Goal: Check status: Check status

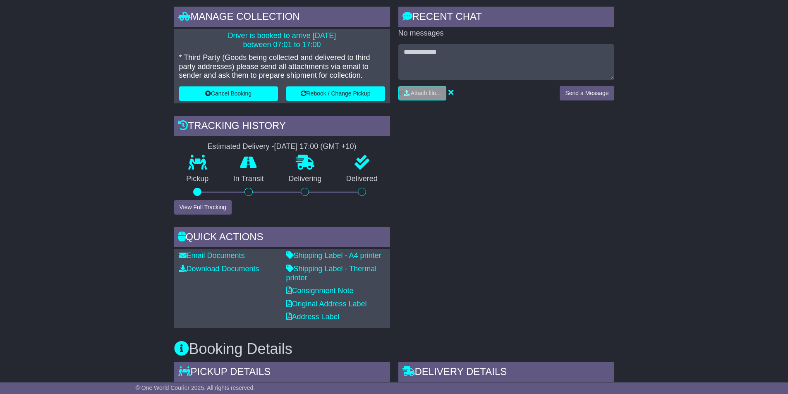
click at [429, 164] on div "RECENT CHAT Loading... No messages Attach file..." at bounding box center [506, 168] width 224 height 322
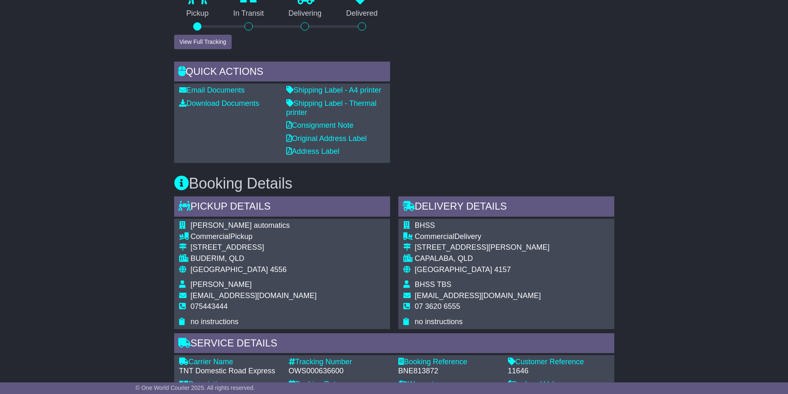
scroll to position [0, 0]
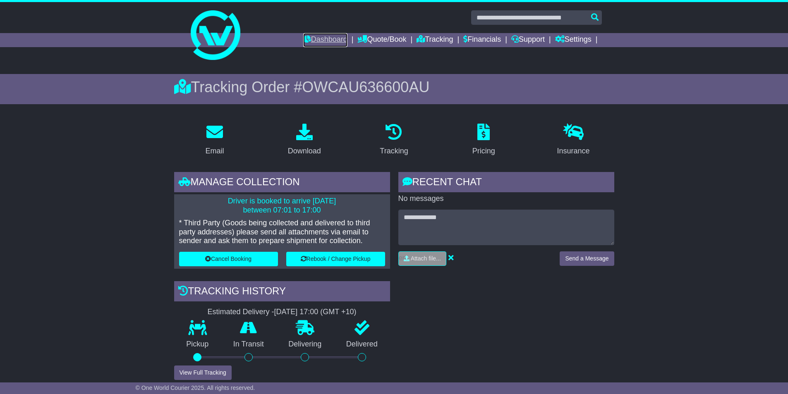
click at [316, 38] on link "Dashboard" at bounding box center [325, 40] width 44 height 14
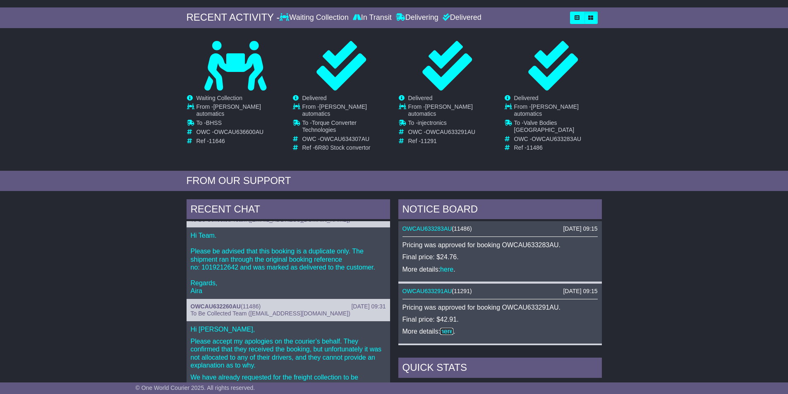
click at [447, 328] on link "here" at bounding box center [446, 331] width 13 height 7
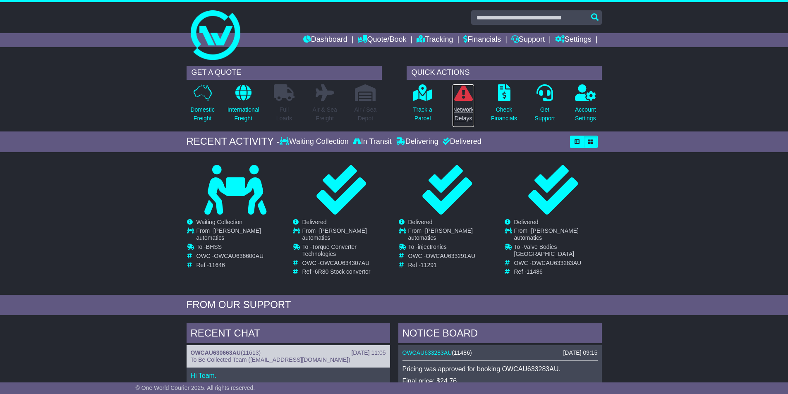
click at [466, 109] on p "Network Delays" at bounding box center [462, 113] width 21 height 17
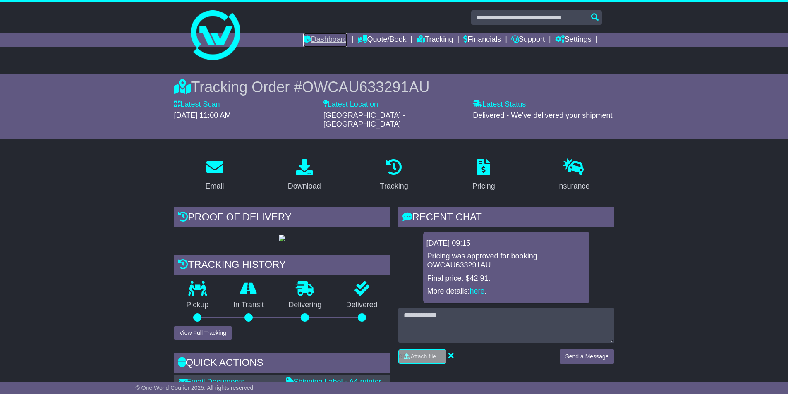
click at [314, 38] on link "Dashboard" at bounding box center [325, 40] width 44 height 14
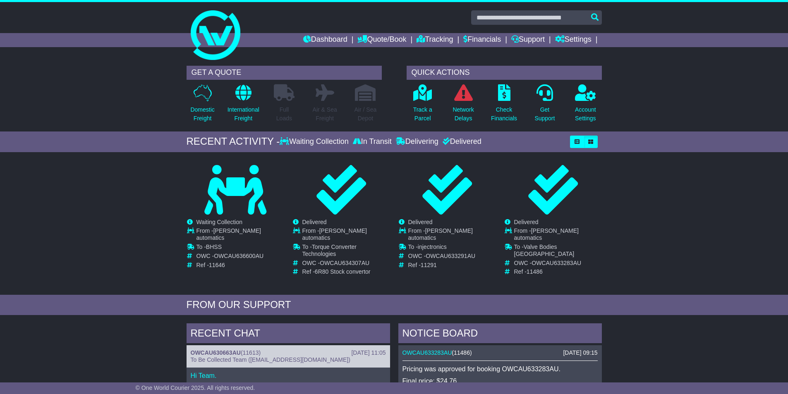
scroll to position [83, 0]
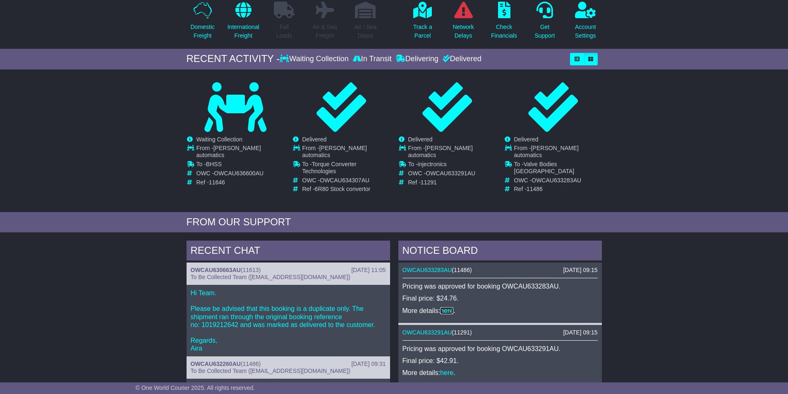
click at [452, 307] on link "here" at bounding box center [446, 310] width 13 height 7
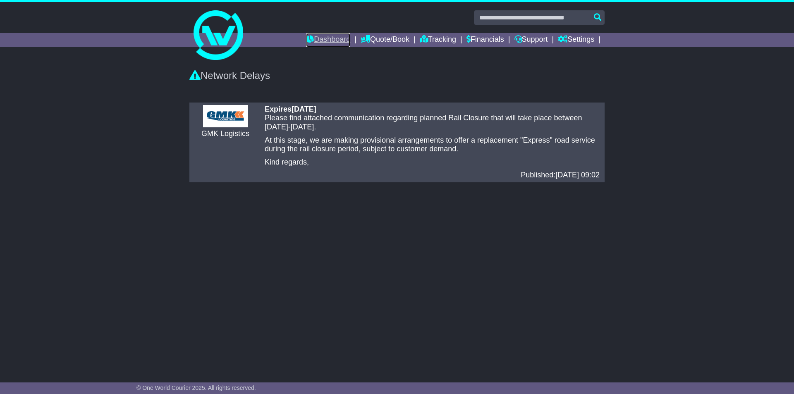
click at [323, 38] on link "Dashboard" at bounding box center [328, 40] width 44 height 14
